Goal: Communication & Community: Participate in discussion

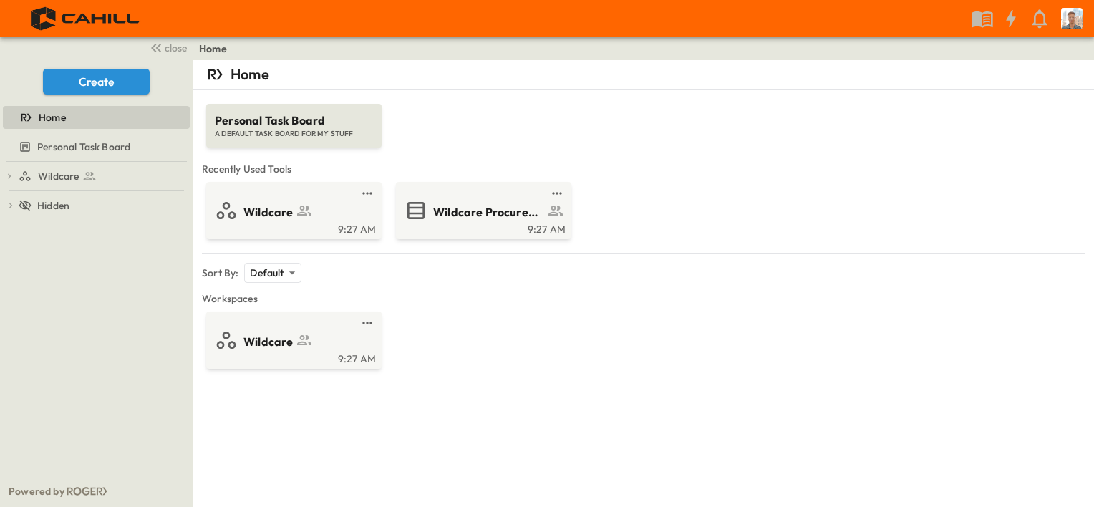
click at [304, 216] on icon at bounding box center [304, 210] width 17 height 17
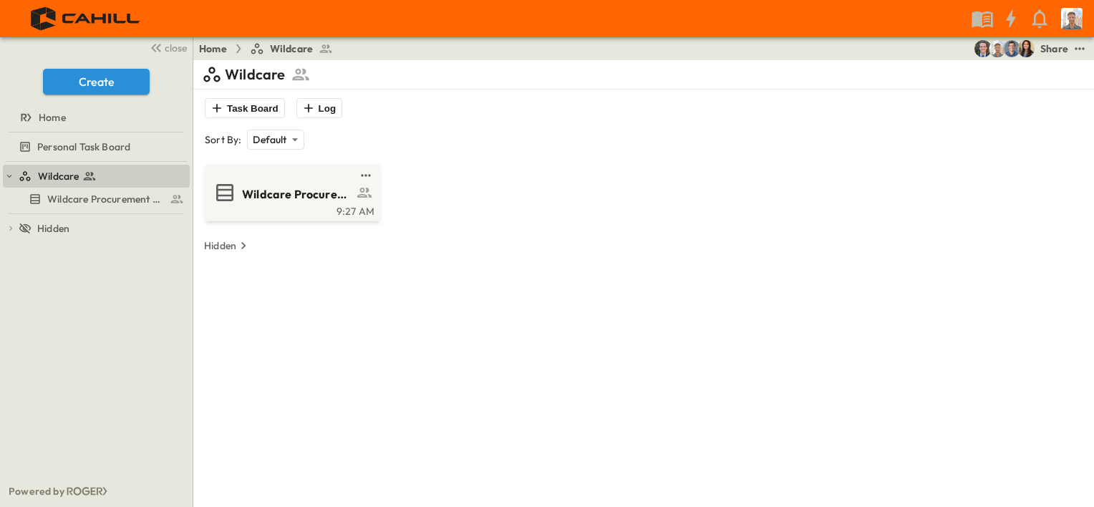
click at [314, 212] on div "9:27 AM" at bounding box center [291, 209] width 167 height 11
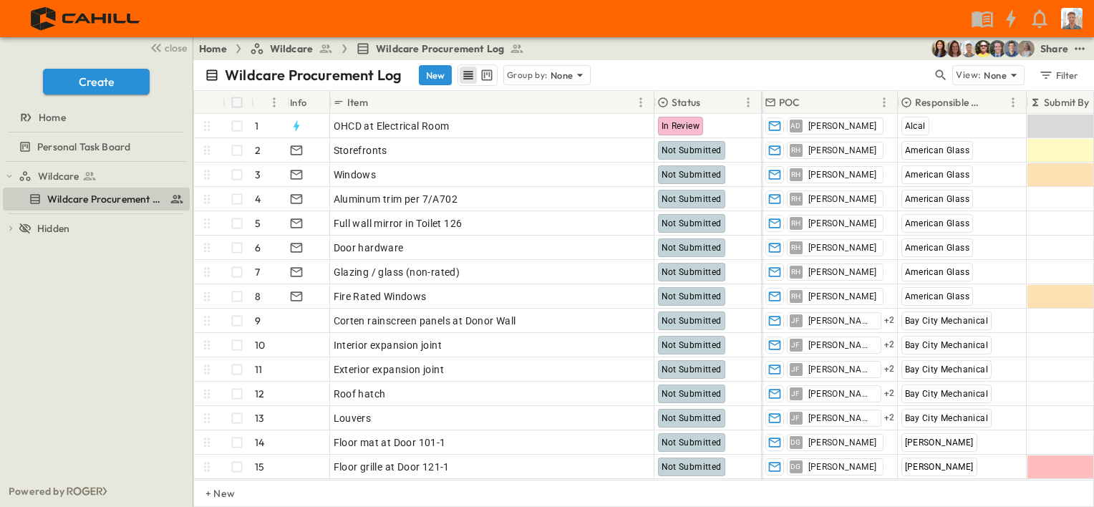
click at [945, 100] on p "Responsible Contractor" at bounding box center [950, 102] width 71 height 14
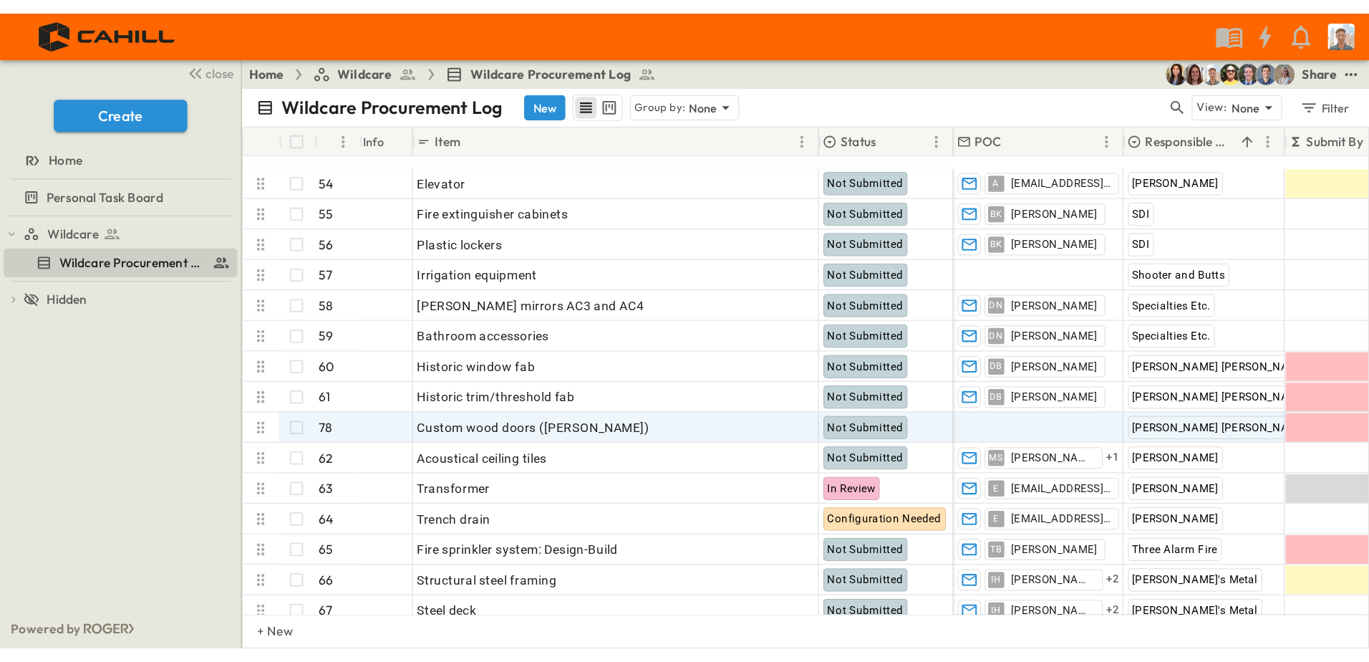
scroll to position [1766, 0]
